Goal: Answer question/provide support

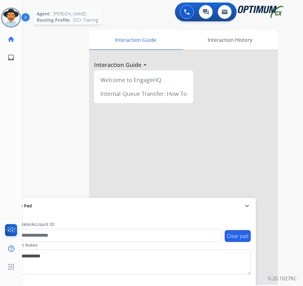
click at [7, 22] on img at bounding box center [11, 18] width 18 height 18
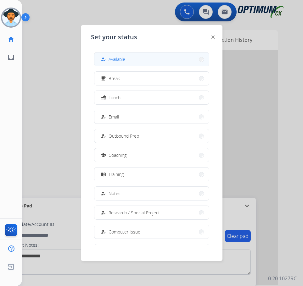
click at [121, 57] on span "Available" at bounding box center [116, 59] width 17 height 7
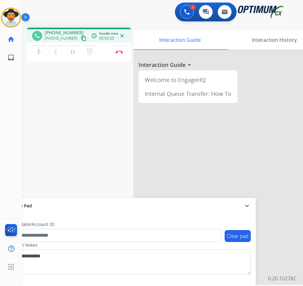
click at [64, 82] on div "phone [PHONE_NUMBER] [PHONE_NUMBER] content_copy access_time Call metrics Queue…" at bounding box center [154, 154] width 265 height 262
click at [122, 56] on button "Disconnect" at bounding box center [118, 51] width 13 height 13
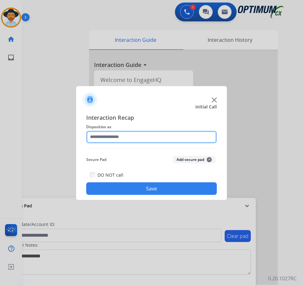
click at [152, 135] on input "text" at bounding box center [151, 137] width 130 height 13
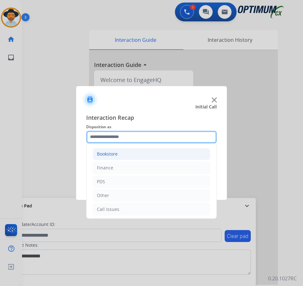
scroll to position [43, 0]
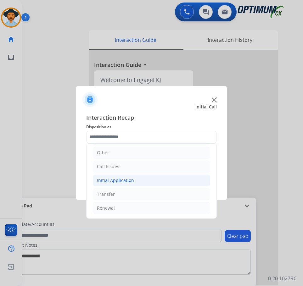
click at [137, 180] on li "Initial Application" at bounding box center [151, 180] width 117 height 12
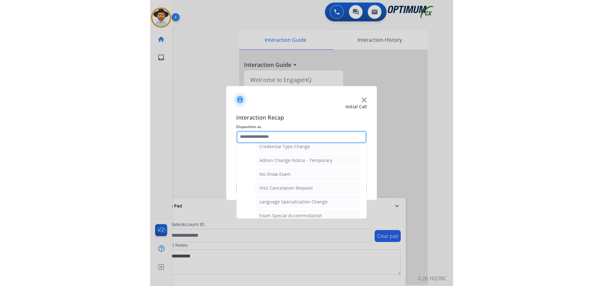
scroll to position [326, 0]
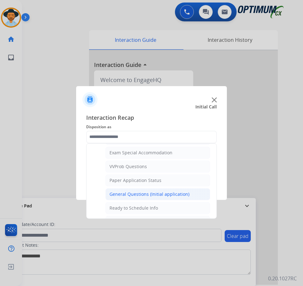
click at [140, 193] on div "General Questions (Initial application)" at bounding box center [149, 194] width 80 height 6
type input "**********"
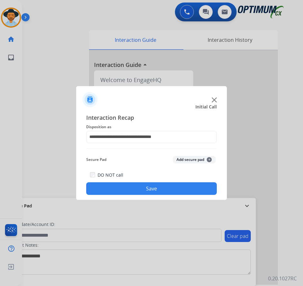
click at [143, 189] on button "Save" at bounding box center [151, 188] width 130 height 13
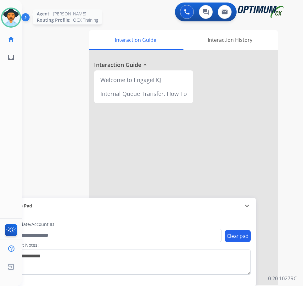
click at [6, 17] on img at bounding box center [11, 18] width 18 height 18
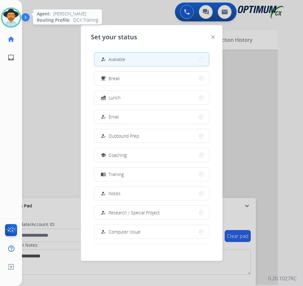
click at [6, 17] on img at bounding box center [11, 18] width 18 height 18
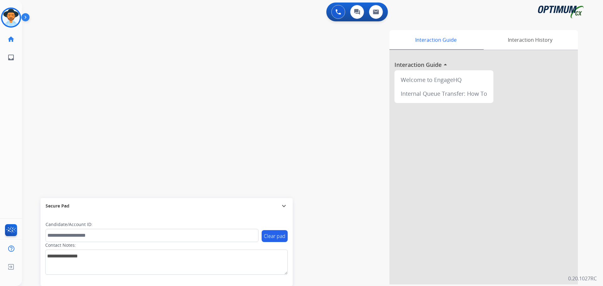
drag, startPoint x: 178, startPoint y: 79, endPoint x: 170, endPoint y: 76, distance: 7.8
click at [178, 79] on div "swap_horiz Break voice bridge close_fullscreen Connect 3-Way Call merge_type Se…" at bounding box center [305, 154] width 566 height 262
click at [11, 23] on img at bounding box center [11, 18] width 18 height 18
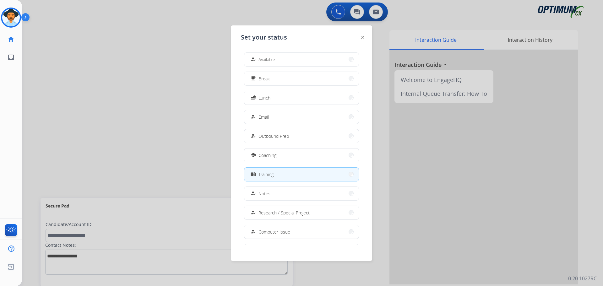
scroll to position [59, 0]
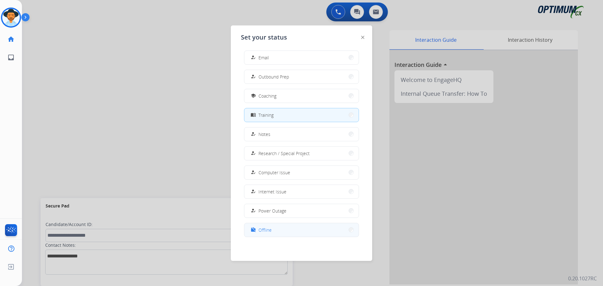
click at [271, 228] on span "Offline" at bounding box center [265, 230] width 13 height 7
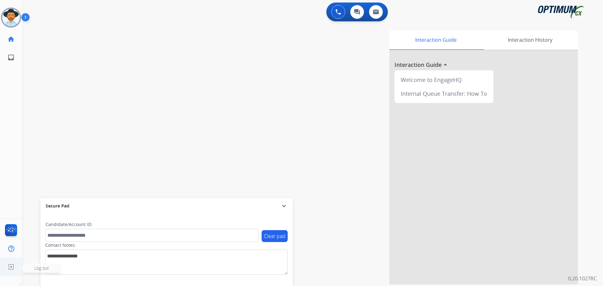
click at [10, 267] on img at bounding box center [10, 267] width 11 height 12
